Goal: Task Accomplishment & Management: Manage account settings

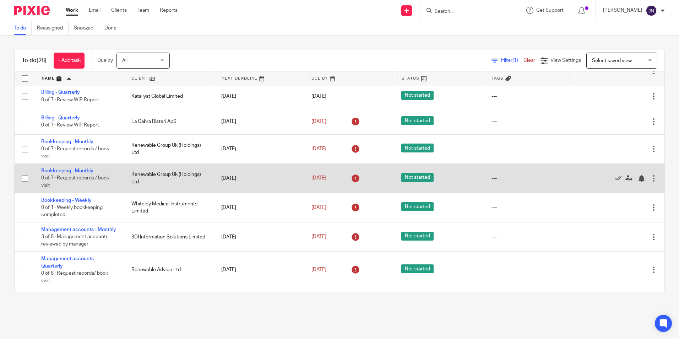
scroll to position [284, 0]
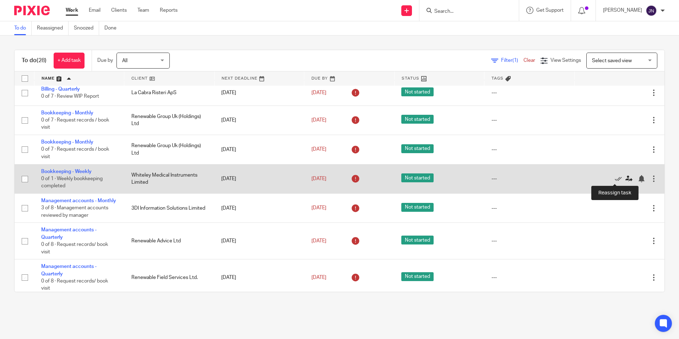
click at [625, 180] on icon at bounding box center [628, 178] width 7 height 7
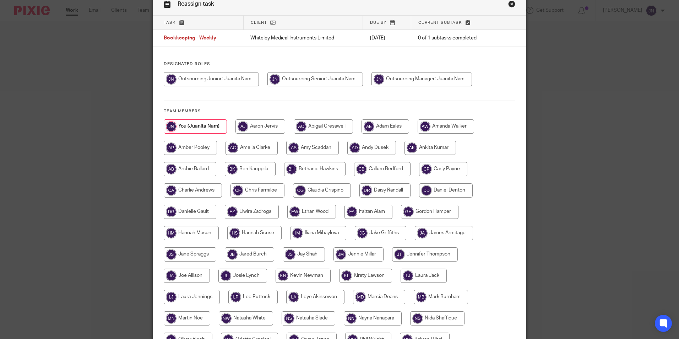
scroll to position [71, 0]
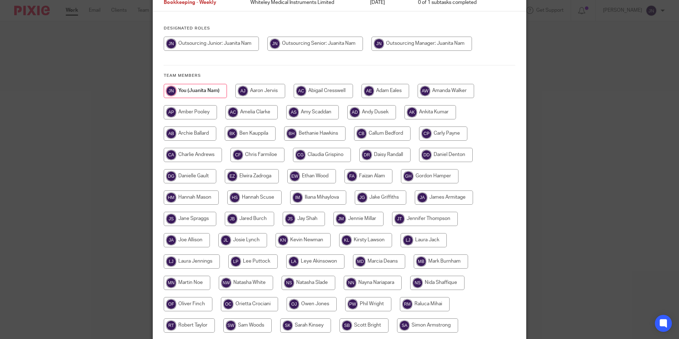
click at [304, 219] on input "radio" at bounding box center [304, 219] width 42 height 14
radio input "true"
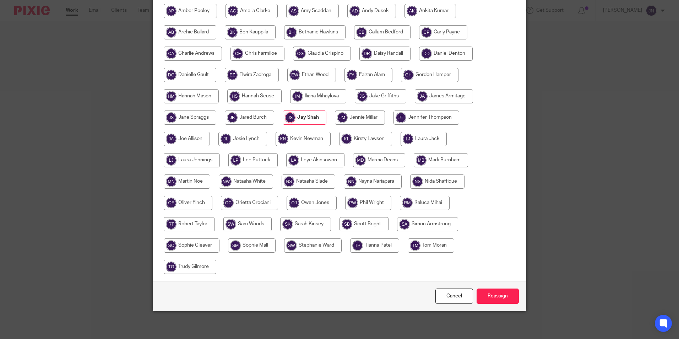
scroll to position [173, 0]
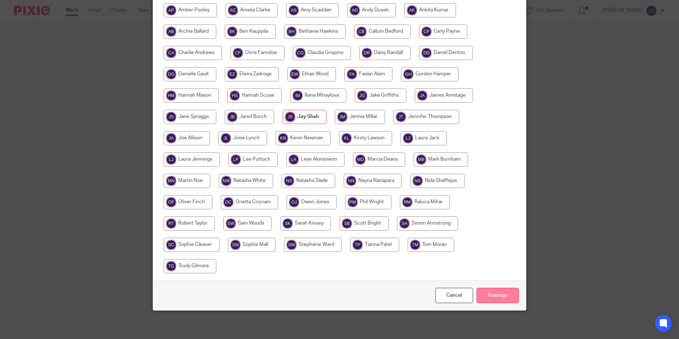
click at [493, 294] on input "Reassign" at bounding box center [498, 295] width 42 height 15
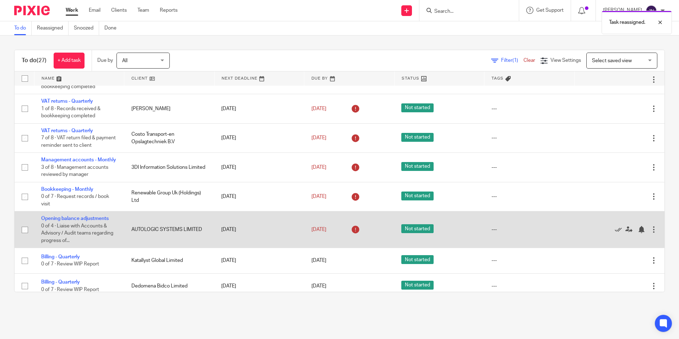
scroll to position [249, 0]
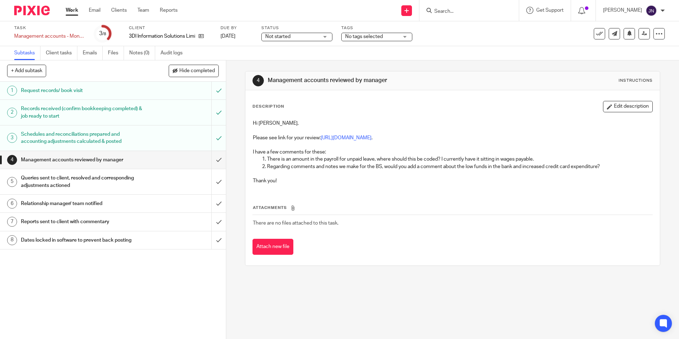
click at [359, 140] on p "Please see link for your review: https://cloudimanage.com/work/link/d/LLP!19901…" at bounding box center [452, 137] width 399 height 7
click at [360, 139] on link "https://cloudimanage.com/work/link/d/LLP!19901657.1" at bounding box center [346, 137] width 51 height 5
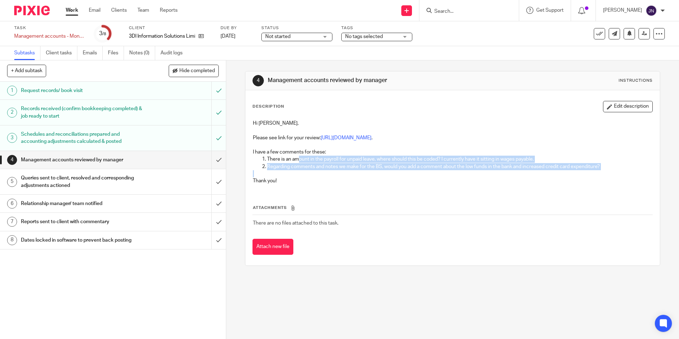
drag, startPoint x: 297, startPoint y: 161, endPoint x: 606, endPoint y: 170, distance: 309.4
click at [606, 170] on div "Hi Juanita, Please see link for your review: https://cloudimanage.com/work/link…" at bounding box center [452, 153] width 406 height 74
click at [267, 166] on p "Regarding comments and notes we make for the BS, would you add a comment about …" at bounding box center [459, 166] width 385 height 7
drag, startPoint x: 265, startPoint y: 167, endPoint x: 609, endPoint y: 172, distance: 344.5
click at [609, 172] on div "Hi Juanita, Please see link for your review: https://cloudimanage.com/work/link…" at bounding box center [452, 153] width 406 height 74
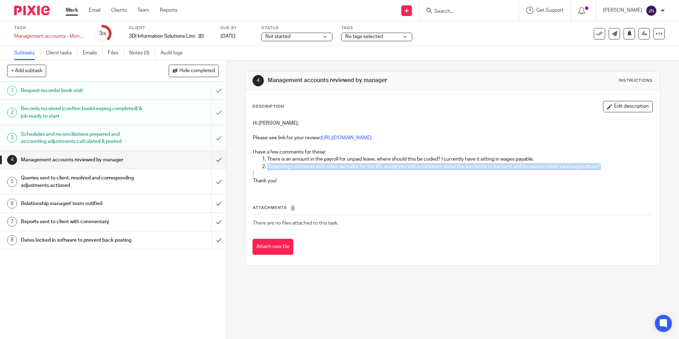
drag, startPoint x: 609, startPoint y: 172, endPoint x: 520, endPoint y: 175, distance: 89.5
click at [520, 175] on p at bounding box center [452, 173] width 399 height 7
